Goal: Information Seeking & Learning: Learn about a topic

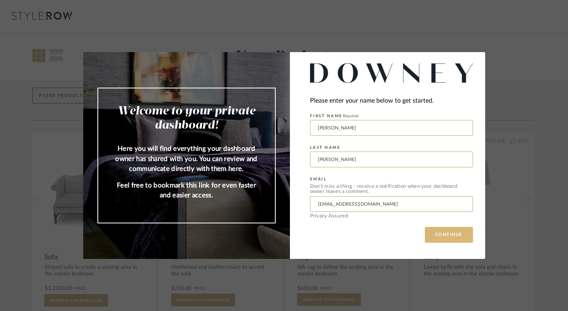
click at [444, 229] on button "CONTINUE" at bounding box center [449, 235] width 48 height 16
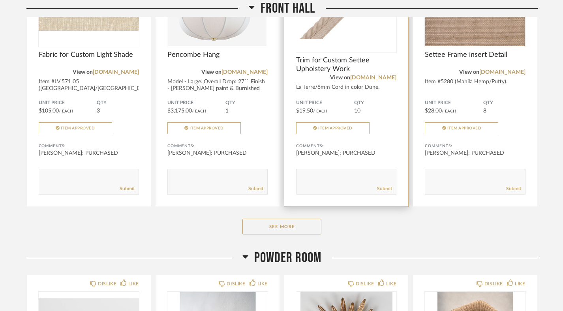
scroll to position [247, 0]
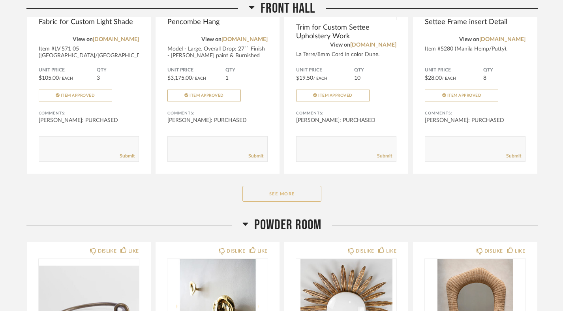
click at [318, 187] on button "See More" at bounding box center [281, 194] width 79 height 16
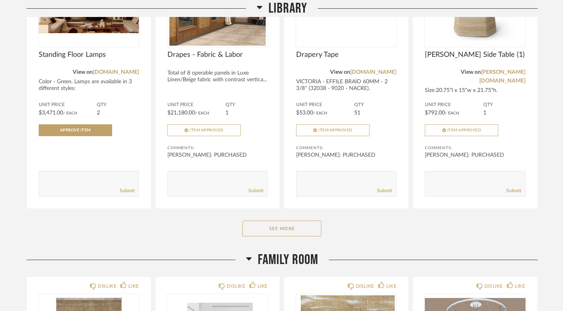
scroll to position [1826, 0]
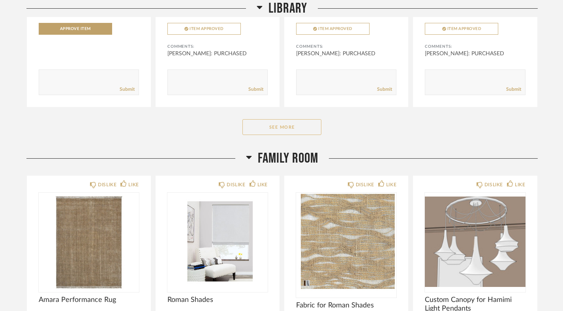
click at [287, 119] on button "See More" at bounding box center [281, 127] width 79 height 16
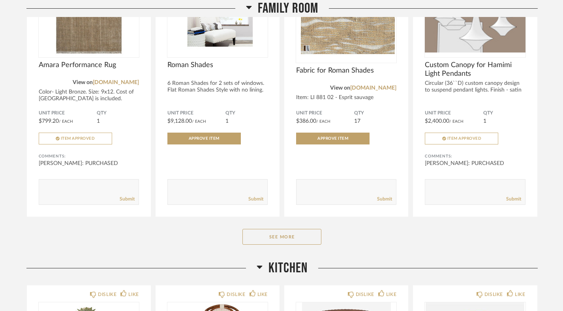
scroll to position [3180, 0]
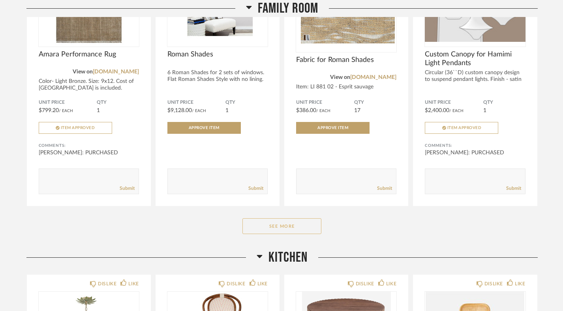
click at [294, 218] on button "See More" at bounding box center [281, 226] width 79 height 16
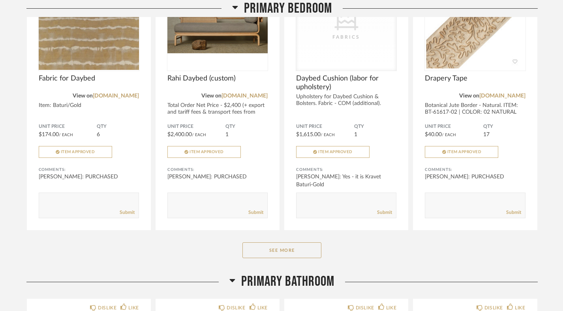
scroll to position [4972, 0]
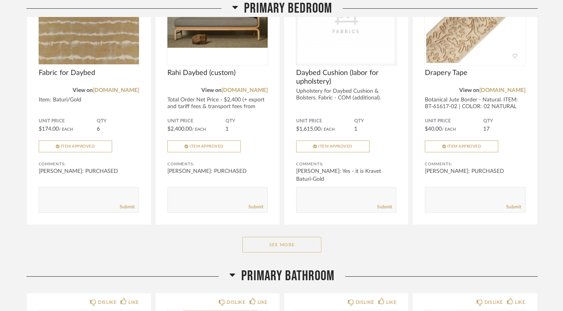
click at [296, 242] on button "See More" at bounding box center [281, 245] width 79 height 16
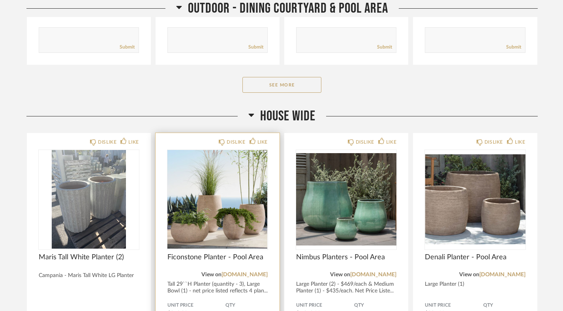
scroll to position [9915, 0]
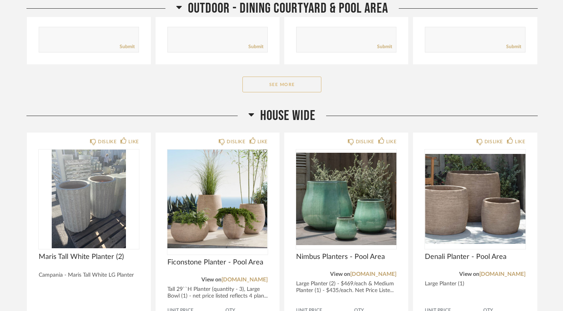
click at [255, 77] on button "See More" at bounding box center [281, 85] width 79 height 16
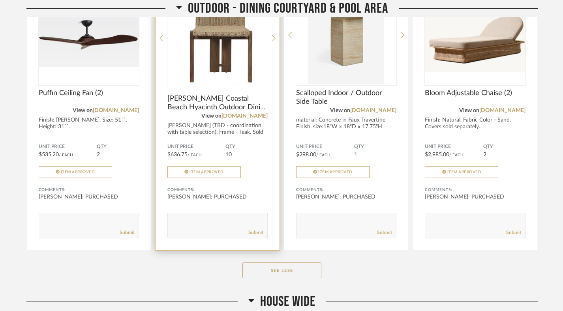
scroll to position [10009, 0]
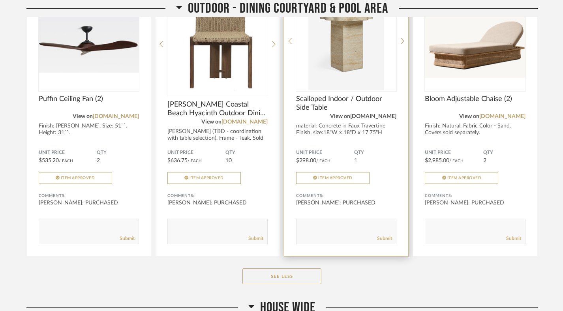
click at [366, 114] on link "[DOMAIN_NAME]" at bounding box center [373, 117] width 46 height 6
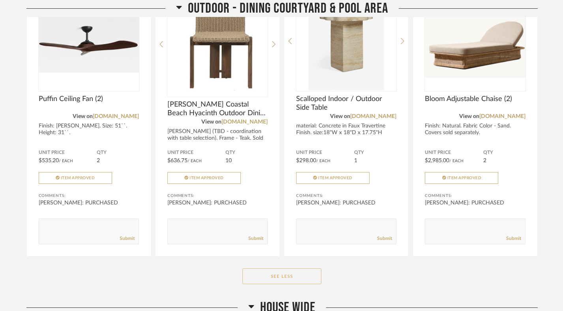
click at [311, 268] on button "See Less" at bounding box center [281, 276] width 79 height 16
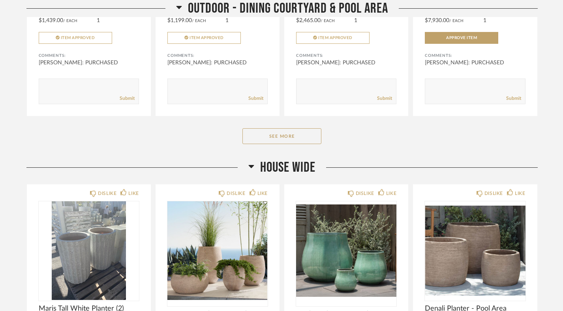
scroll to position [9862, 0]
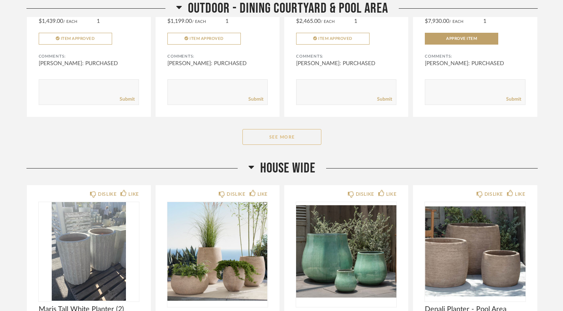
click at [311, 129] on button "See More" at bounding box center [281, 137] width 79 height 16
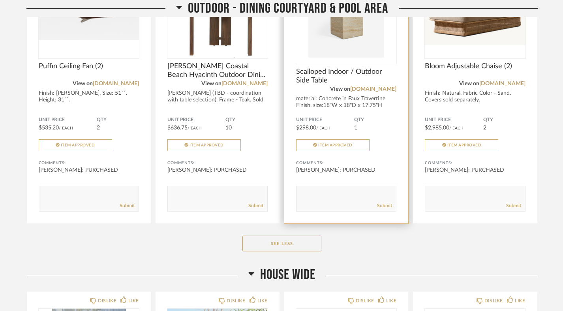
scroll to position [10045, 0]
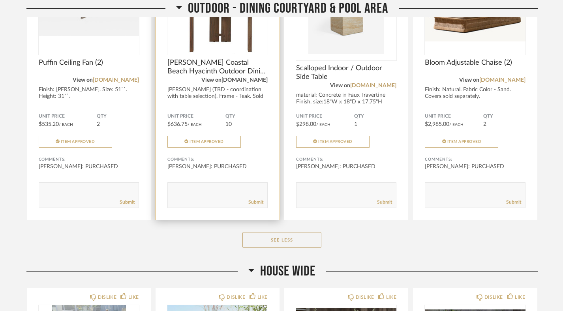
click at [228, 77] on link "[DOMAIN_NAME]" at bounding box center [244, 80] width 46 height 6
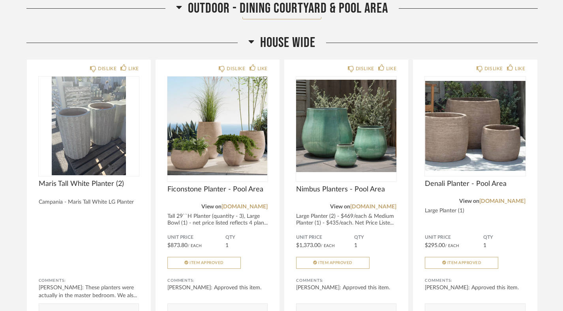
scroll to position [10385, 0]
